Goal: Contribute content: Contribute content

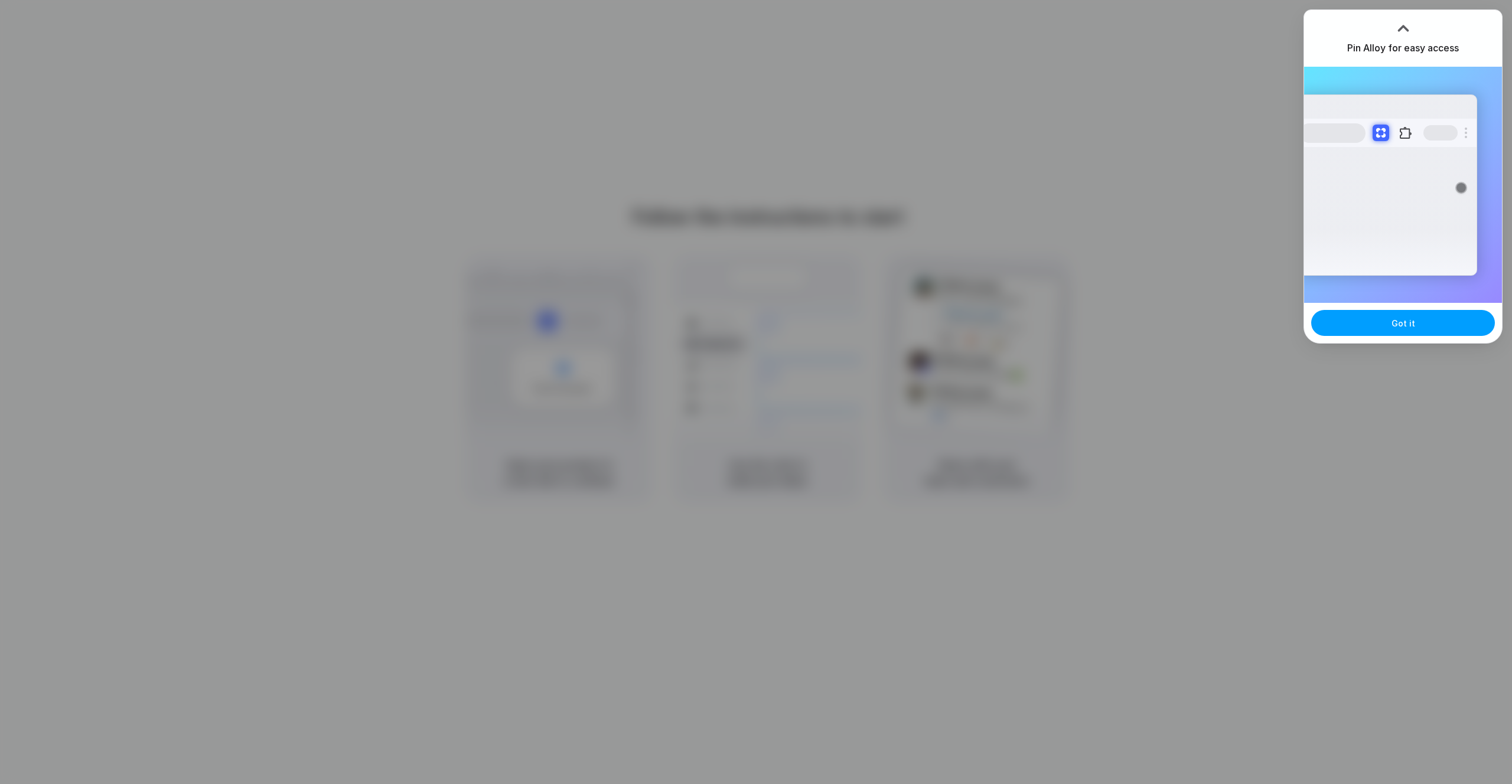
click at [1420, 334] on button "Got it" at bounding box center [1403, 322] width 183 height 26
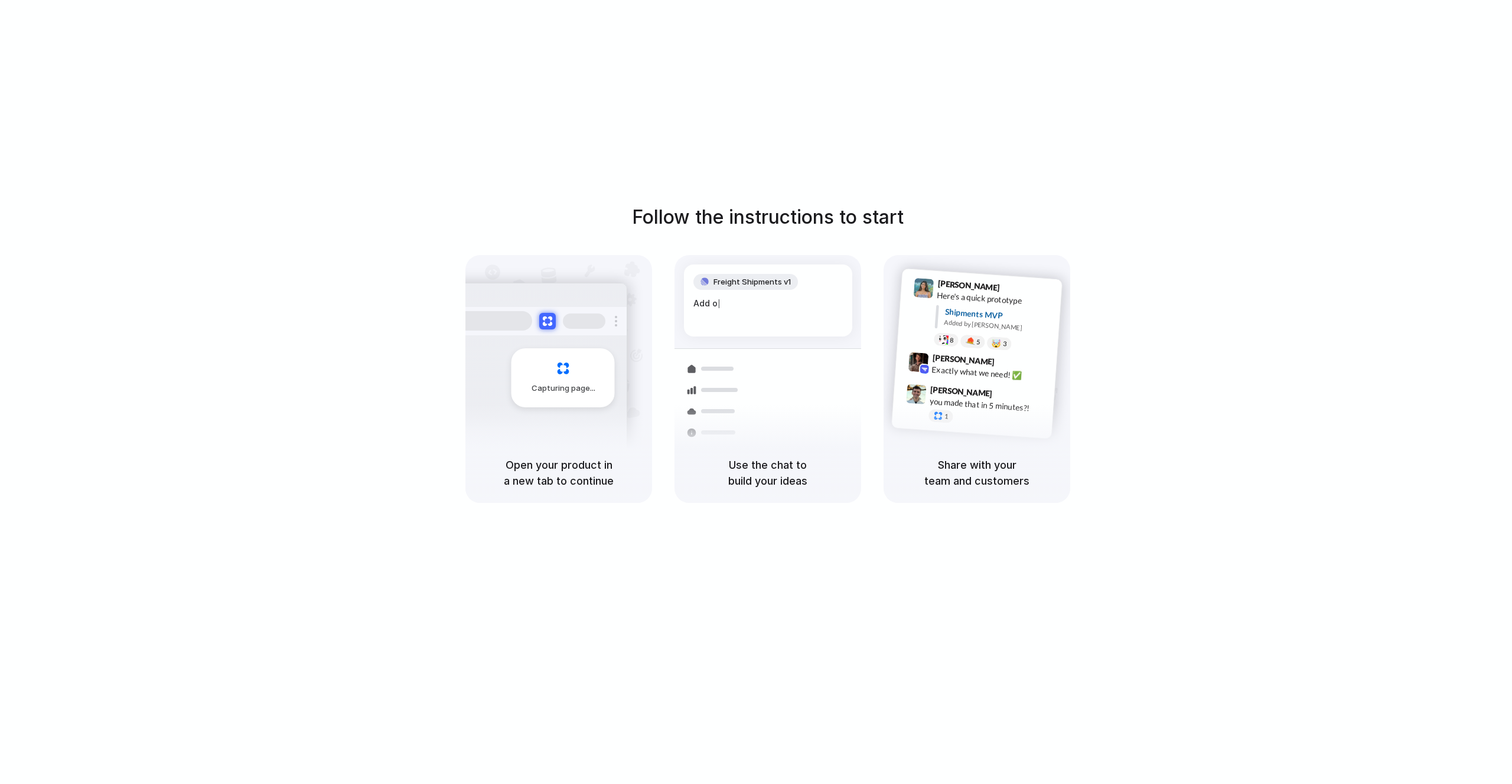
click at [1114, 97] on div "Follow the instructions to start Capturing page Open your product in a new tab …" at bounding box center [768, 404] width 1536 height 808
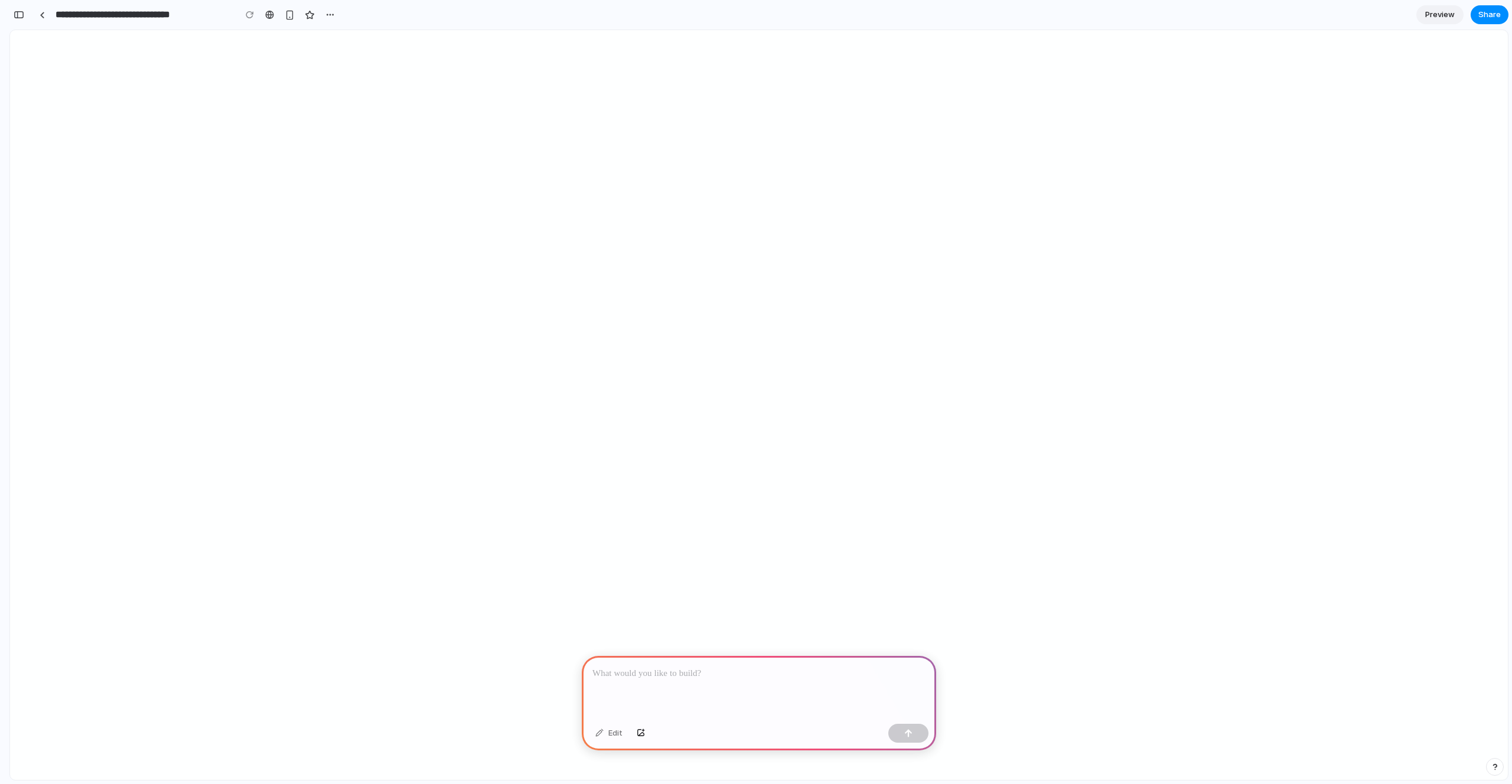
click at [669, 678] on p at bounding box center [760, 674] width 333 height 14
